Goal: Task Accomplishment & Management: Manage account settings

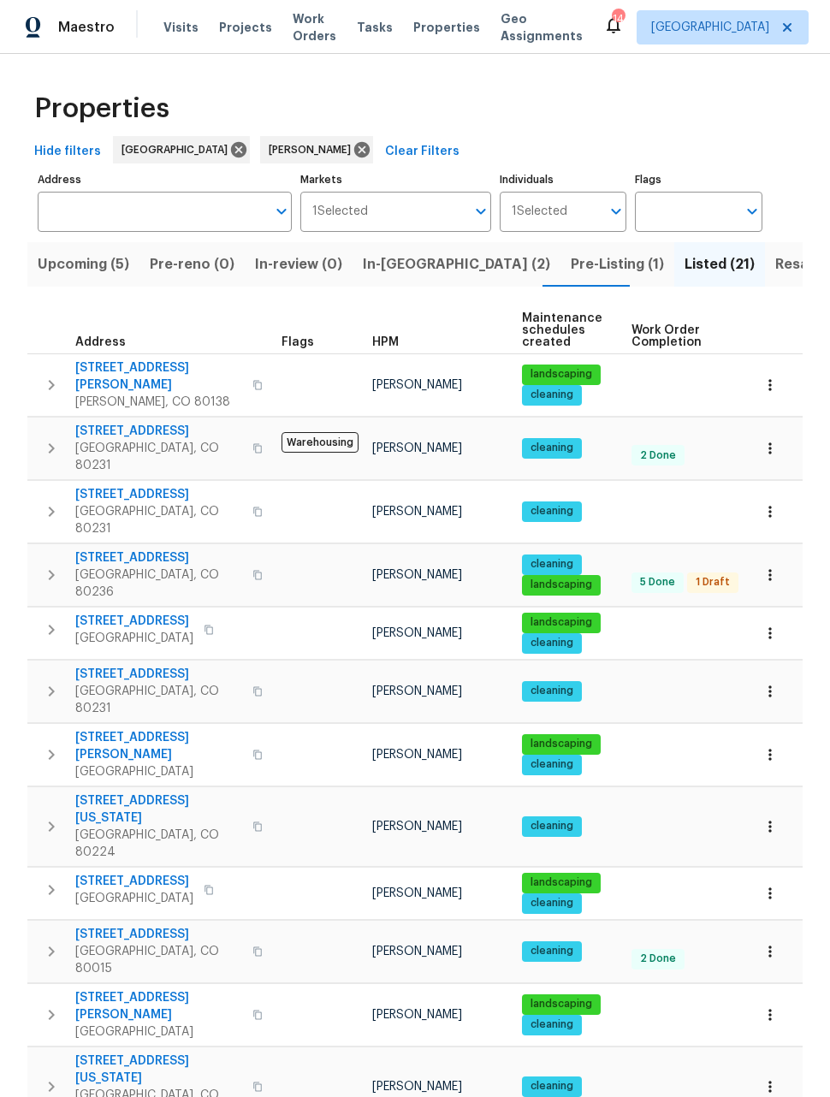
click at [776, 276] on span "Resale (9)" at bounding box center [810, 265] width 68 height 24
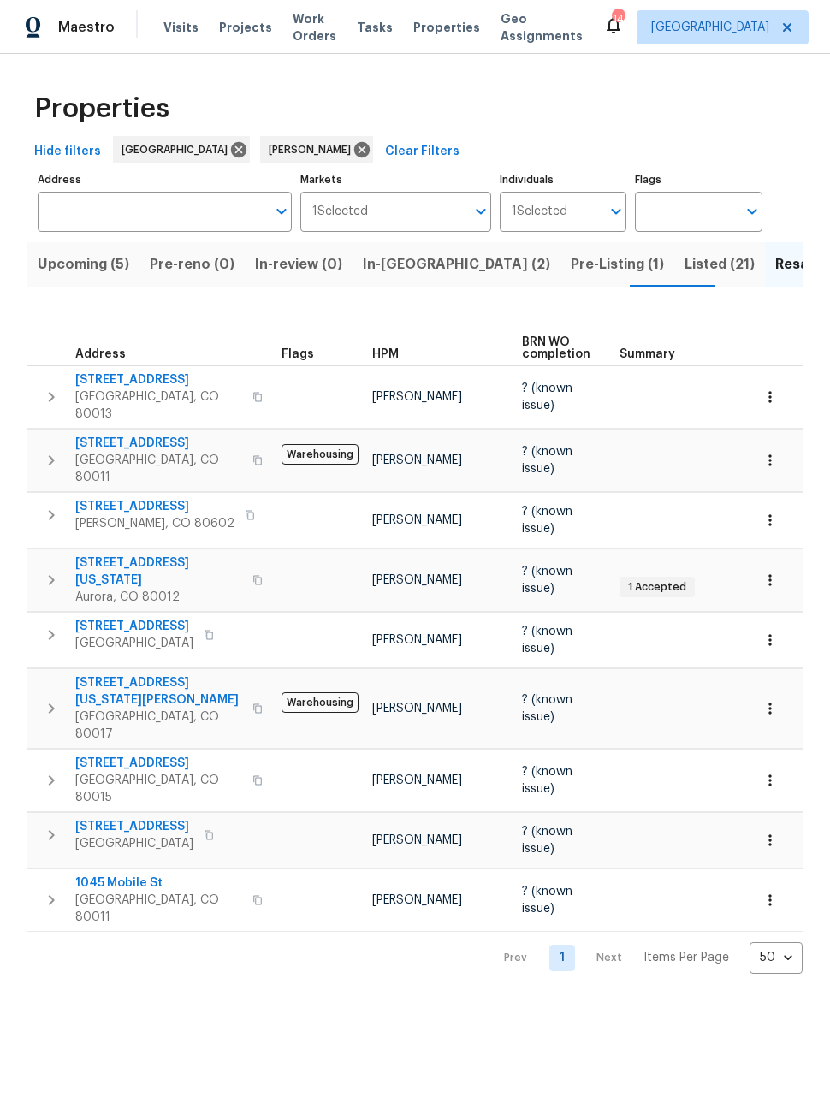
click at [685, 258] on span "Listed (21)" at bounding box center [720, 265] width 70 height 24
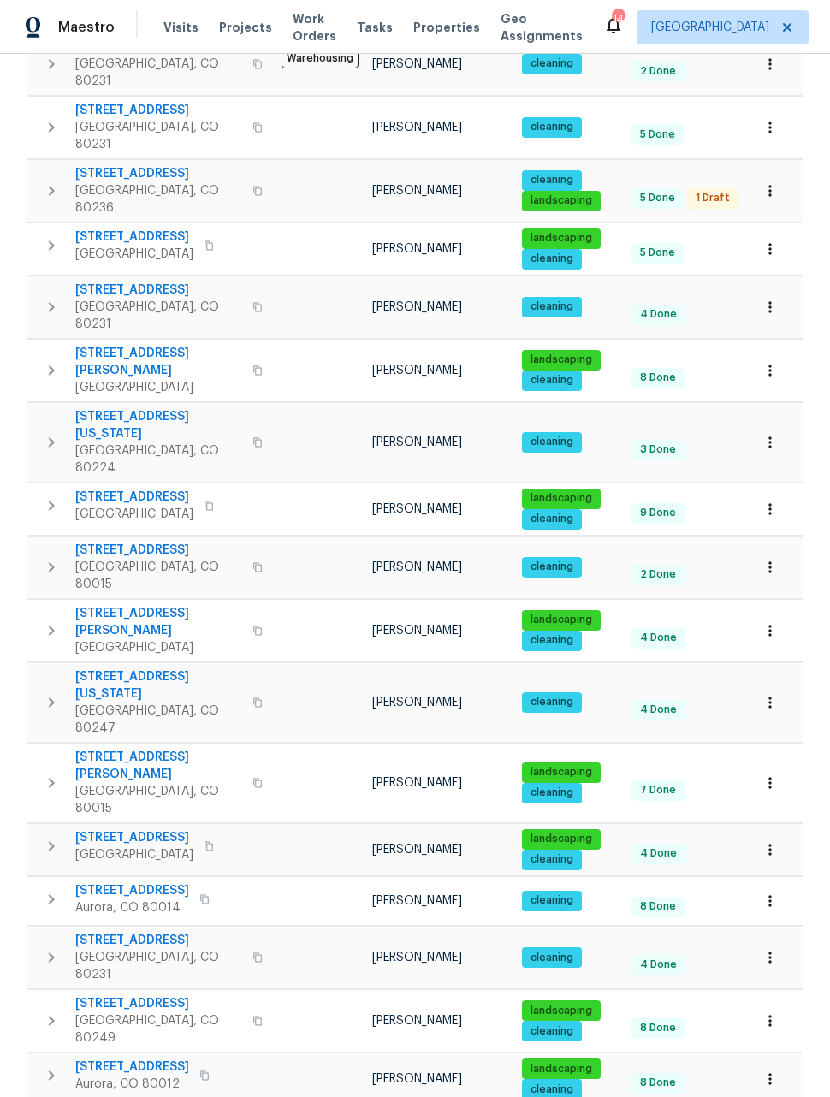
scroll to position [382, 0]
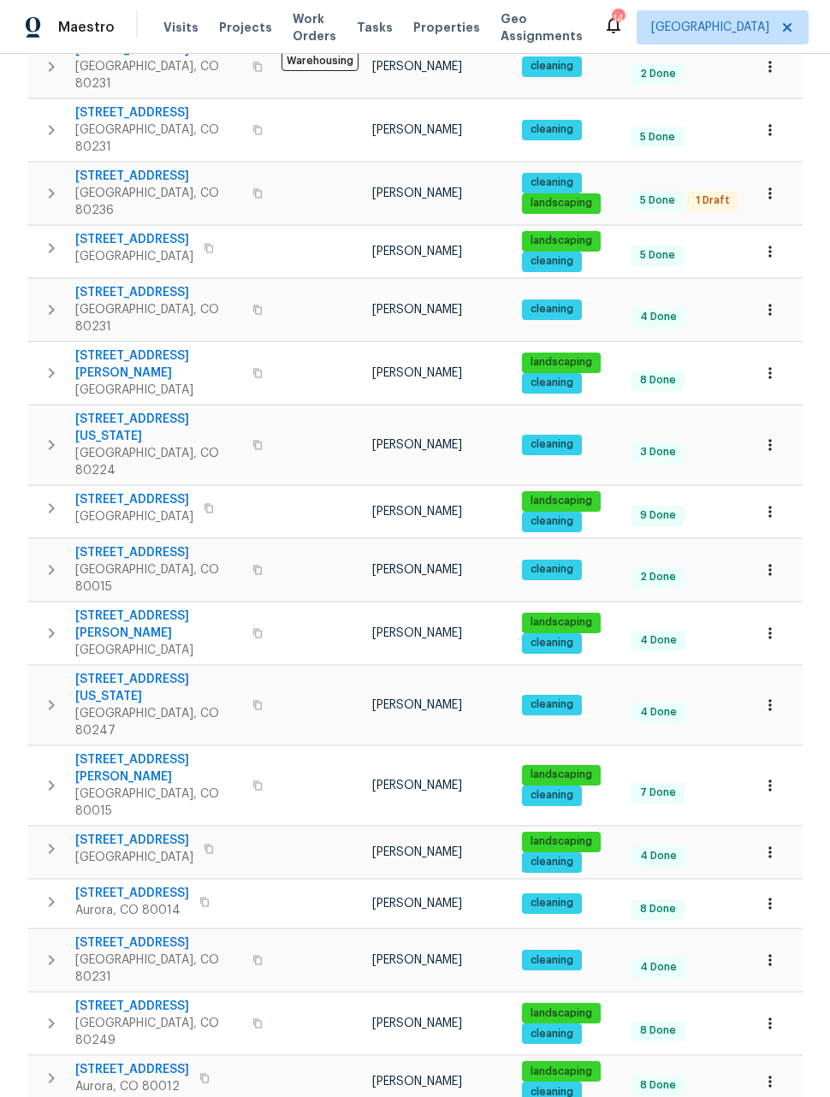
click at [758, 1063] on button "button" at bounding box center [771, 1082] width 38 height 38
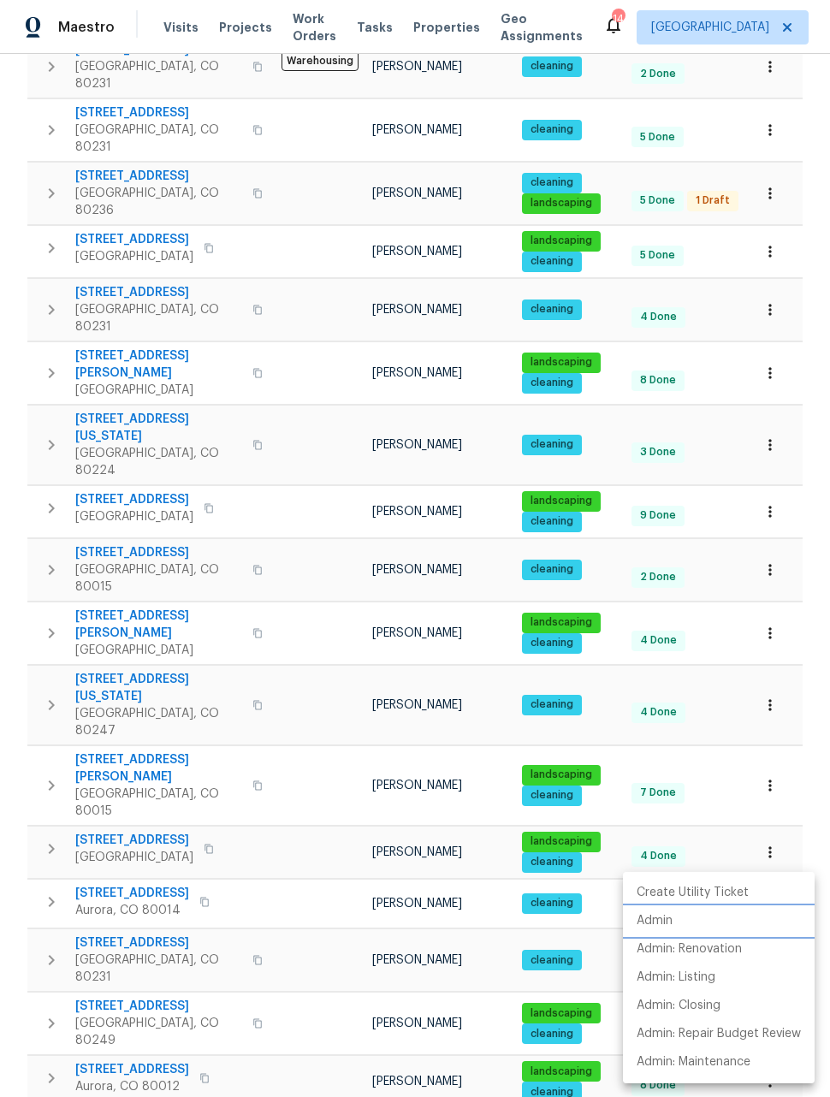
click at [658, 915] on p "Admin" at bounding box center [655, 921] width 36 height 18
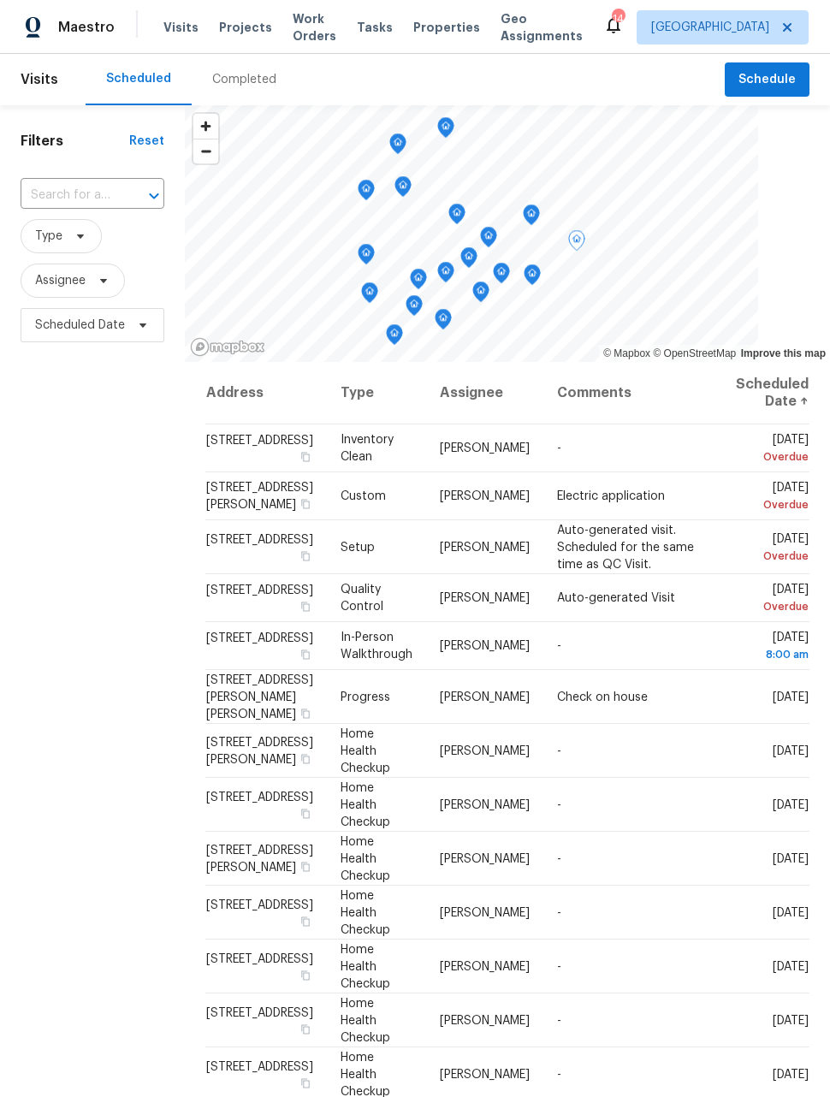
click at [0, 0] on icon at bounding box center [0, 0] width 0 height 0
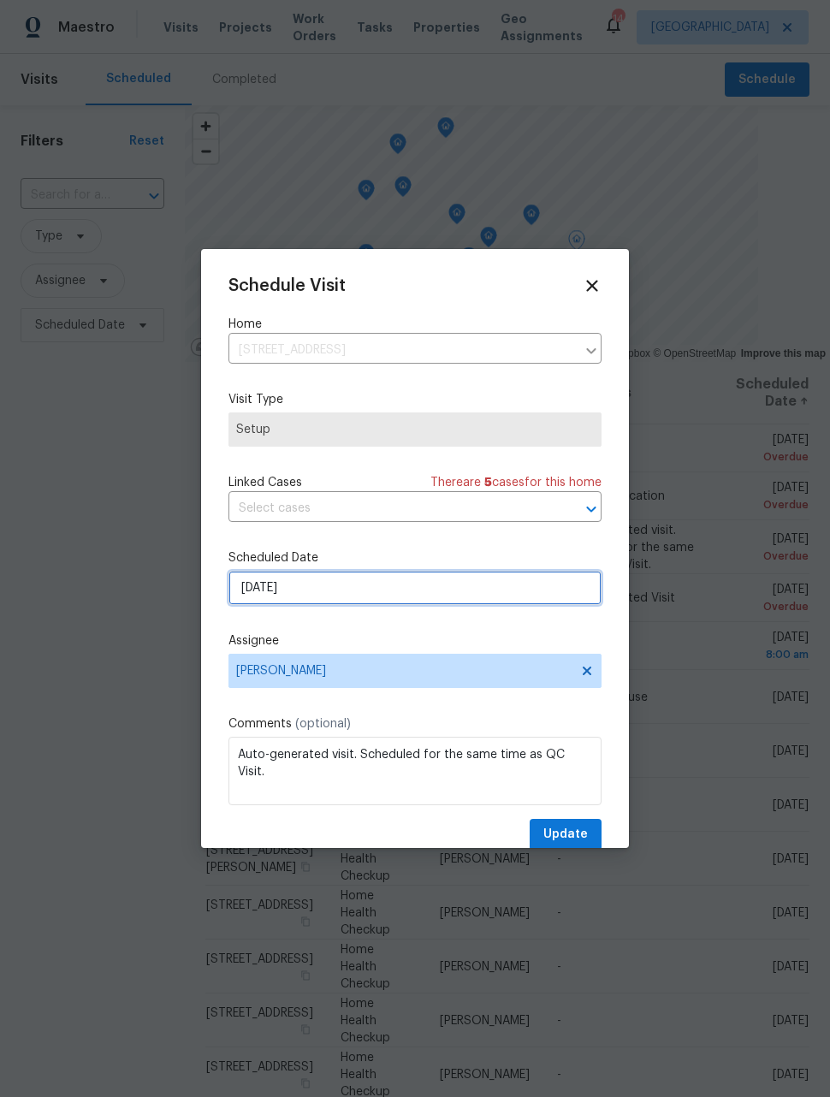
click at [523, 594] on input "9/12/2025" at bounding box center [415, 588] width 373 height 34
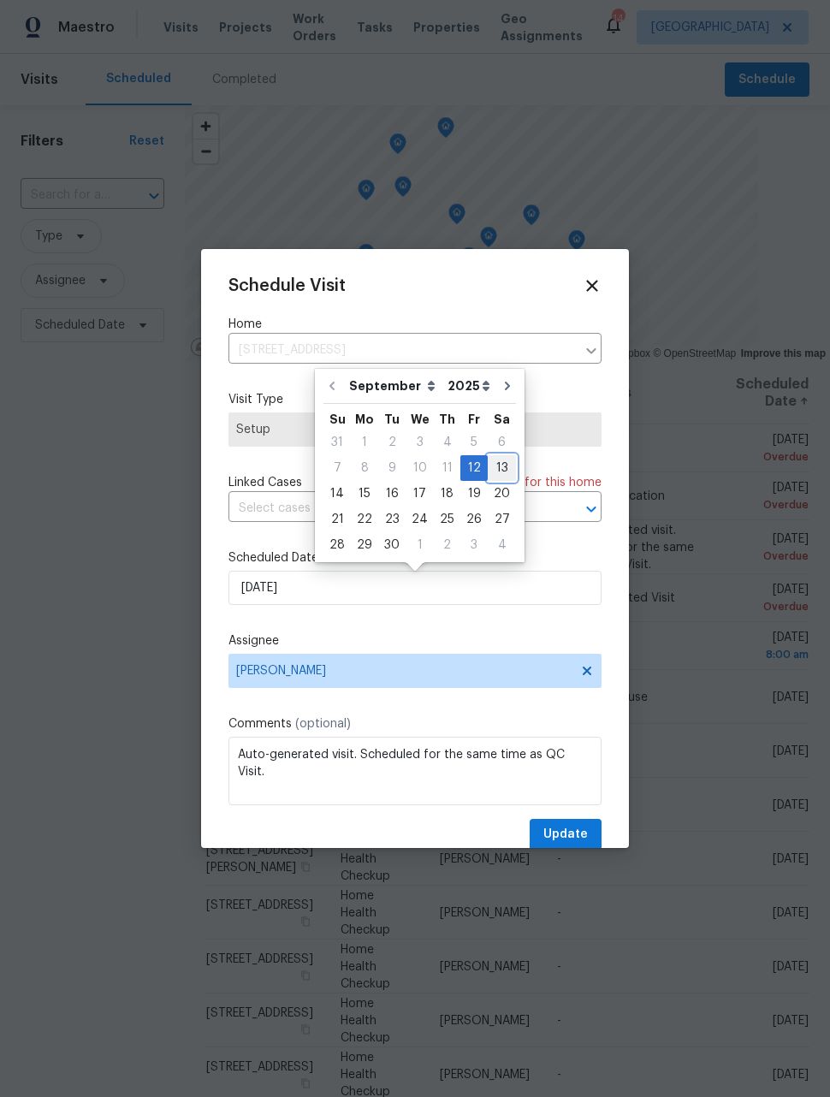
click at [503, 469] on div "13" at bounding box center [502, 468] width 28 height 24
type input "9/13/2025"
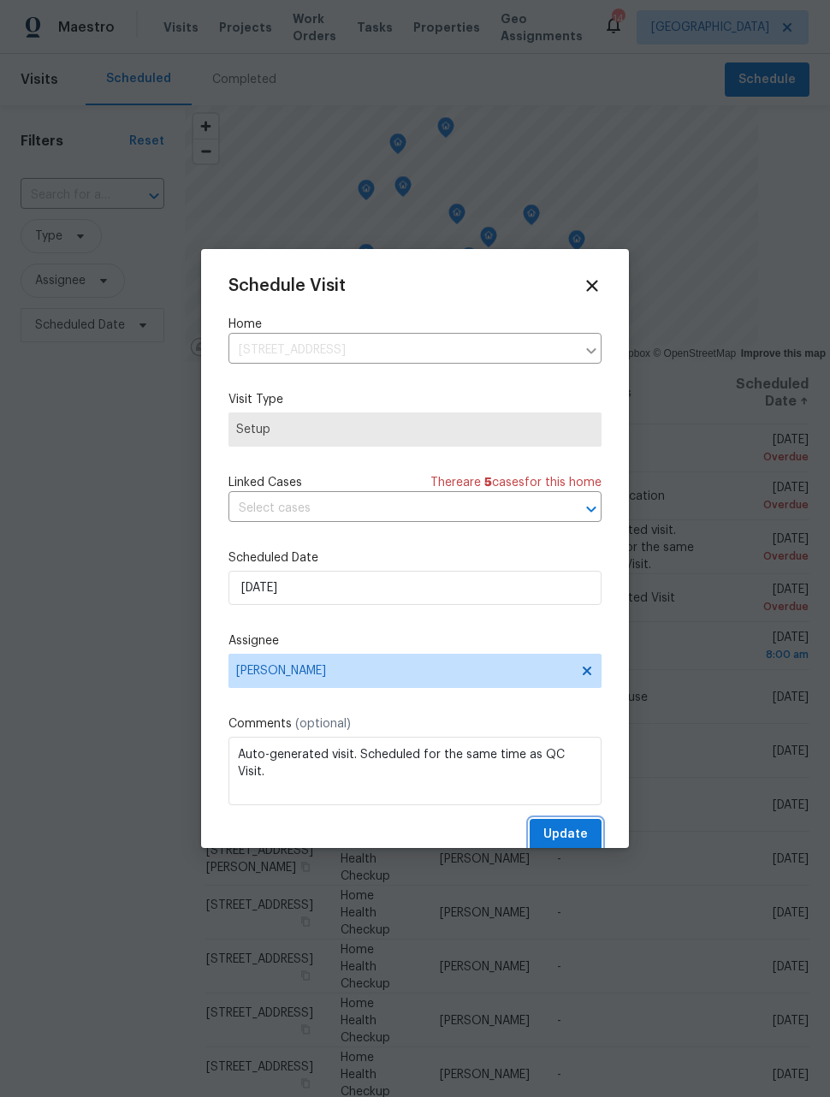
click at [579, 834] on span "Update" at bounding box center [566, 834] width 45 height 21
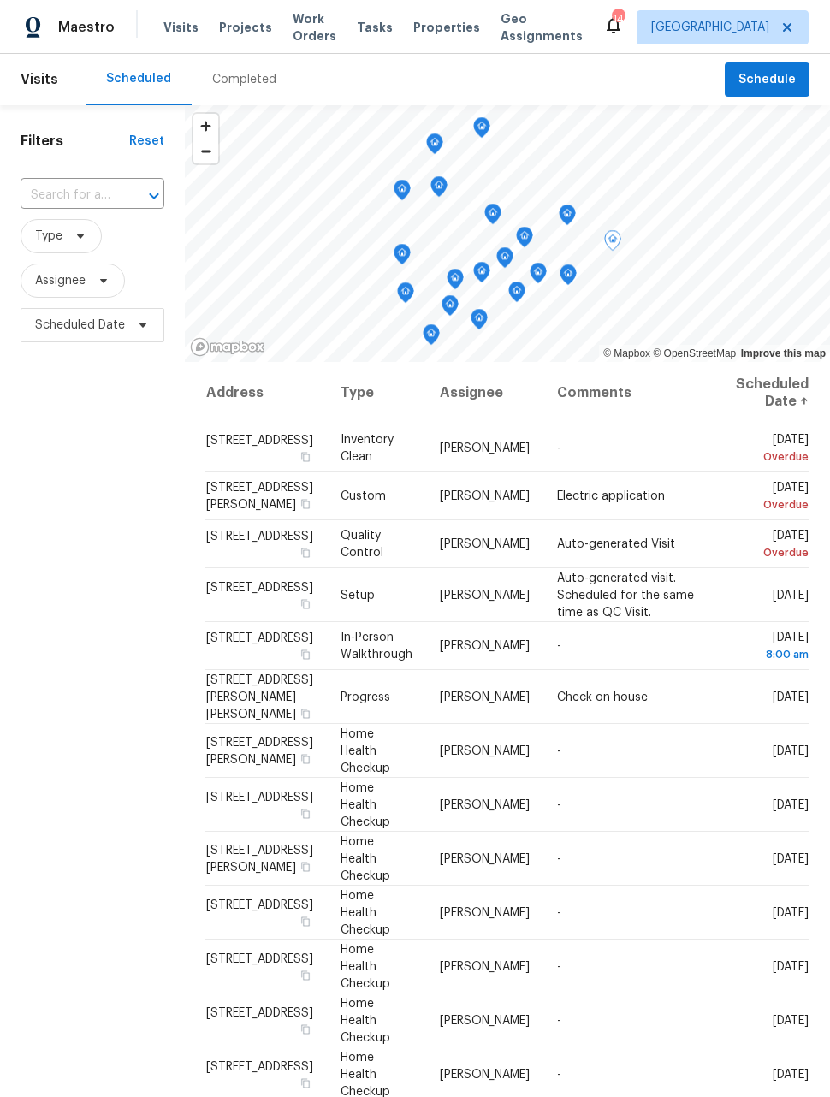
click at [0, 0] on icon at bounding box center [0, 0] width 0 height 0
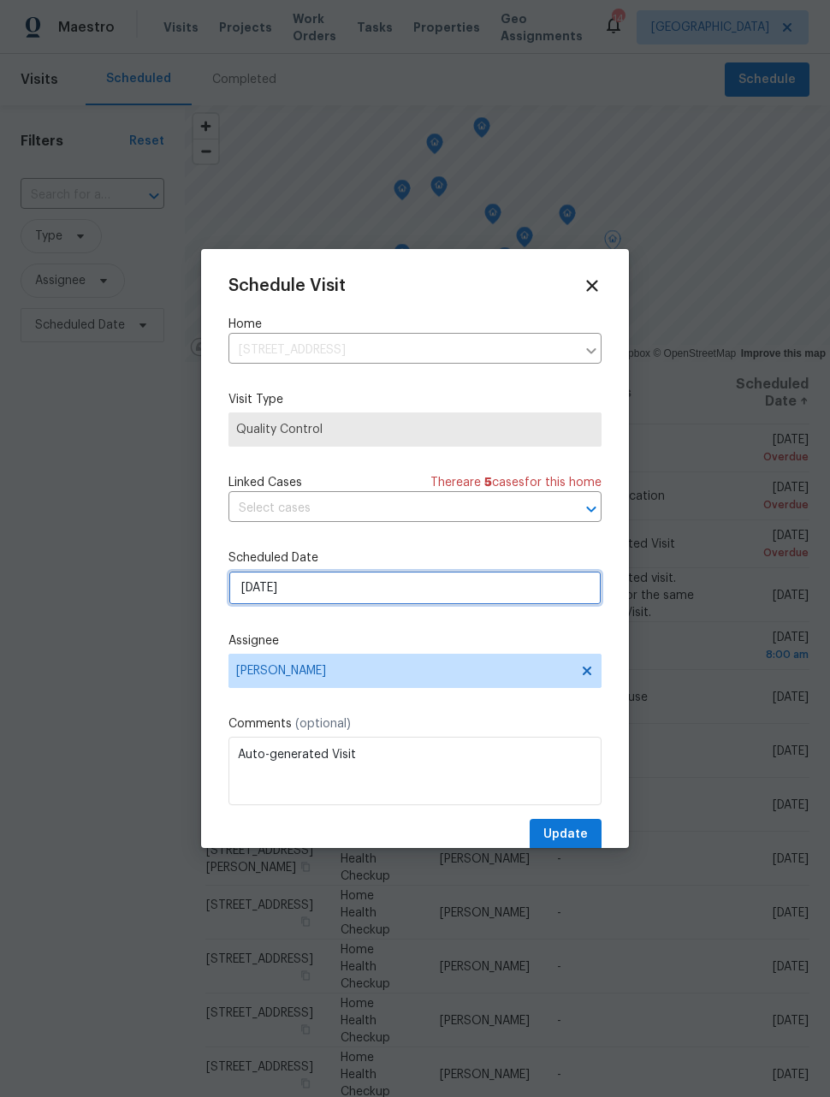
click at [520, 588] on input "9/12/2025" at bounding box center [415, 588] width 373 height 34
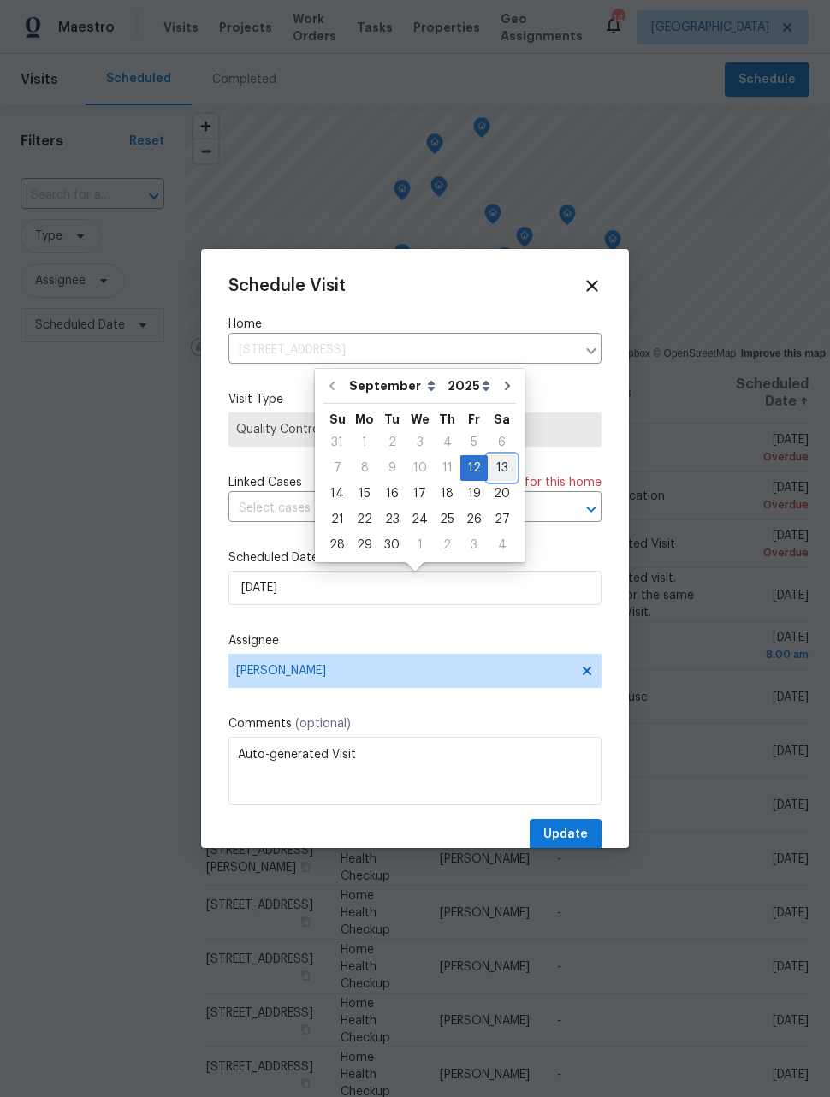
click at [494, 467] on div "13" at bounding box center [502, 468] width 28 height 24
type input "9/13/2025"
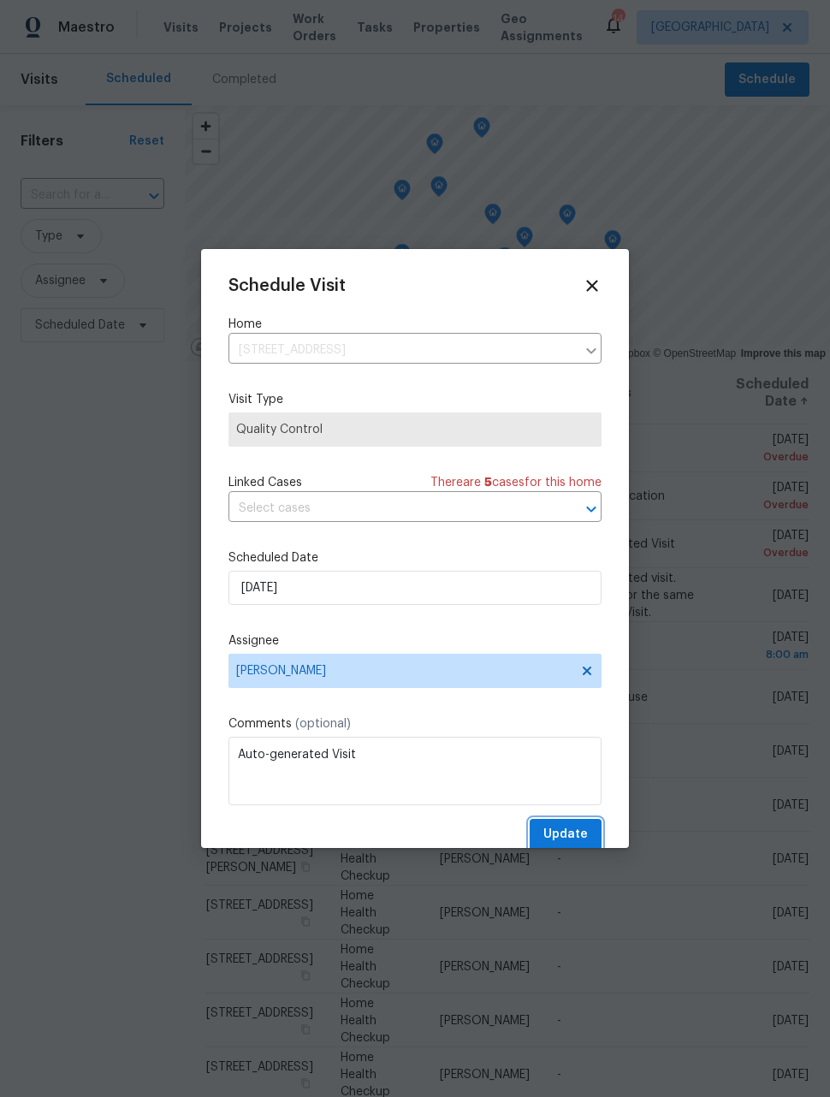
click at [577, 835] on span "Update" at bounding box center [566, 834] width 45 height 21
